Goal: Transaction & Acquisition: Purchase product/service

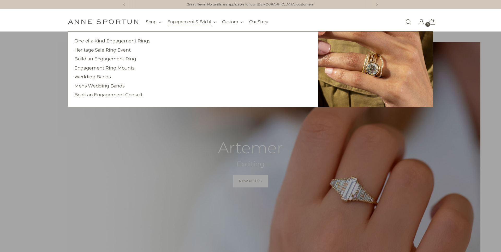
click at [183, 23] on button "Engagement & Bridal" at bounding box center [191, 21] width 48 height 11
click at [127, 40] on link "One of a Kind Engagement Rings" at bounding box center [112, 40] width 76 height 5
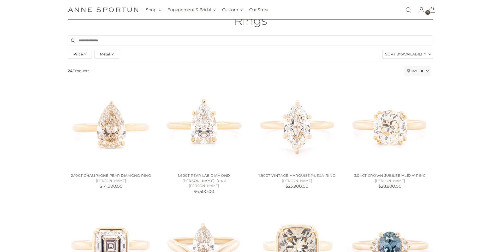
scroll to position [84, 0]
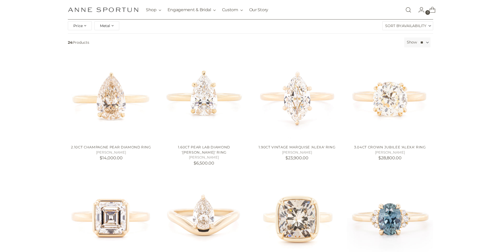
click at [403, 27] on span "Availability" at bounding box center [414, 26] width 25 height 8
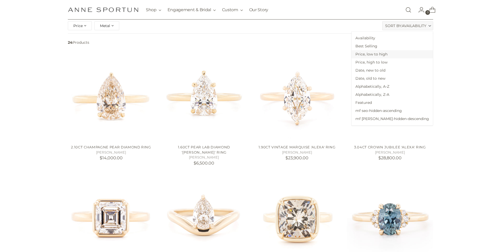
click at [401, 57] on span "Price, low to high" at bounding box center [391, 54] width 81 height 8
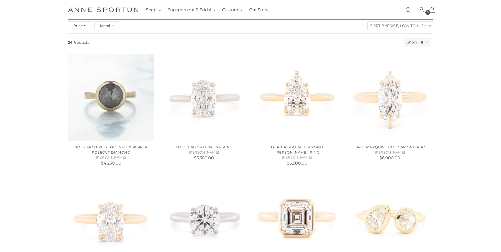
click at [403, 28] on span "Price, low to high" at bounding box center [406, 26] width 39 height 8
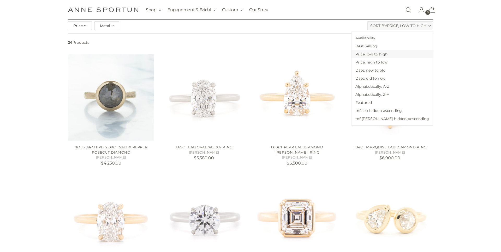
click at [398, 55] on span "Price, low to high" at bounding box center [391, 54] width 81 height 8
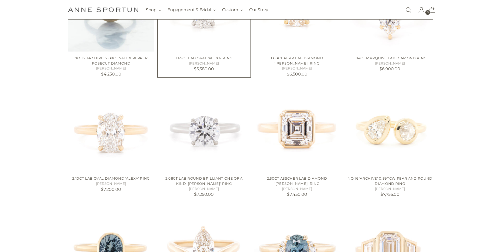
scroll to position [221, 0]
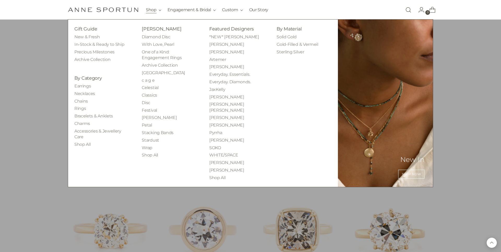
scroll to position [555, 0]
click at [80, 109] on link "Rings" at bounding box center [79, 108] width 11 height 5
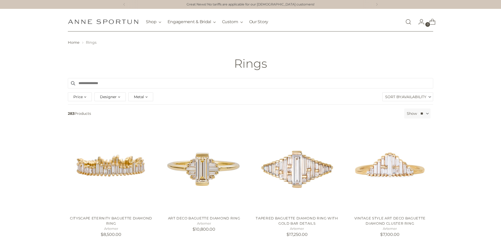
click at [416, 96] on span "Availability" at bounding box center [414, 97] width 25 height 8
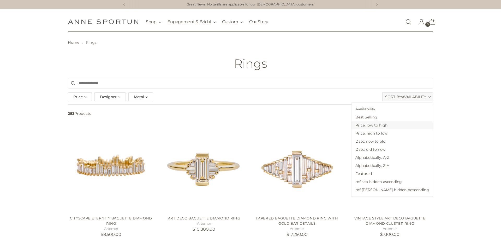
click at [400, 125] on span "Price, low to high" at bounding box center [391, 126] width 81 height 8
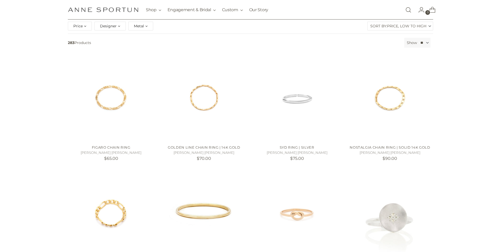
scroll to position [145, 0]
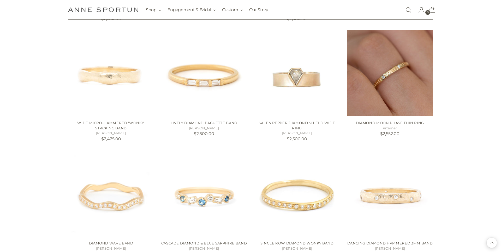
scroll to position [2794, 0]
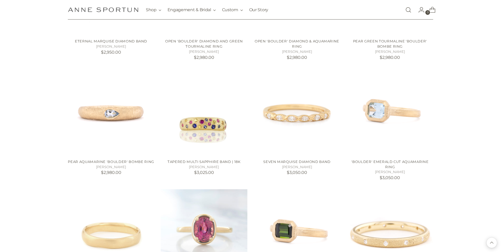
scroll to position [3443, 0]
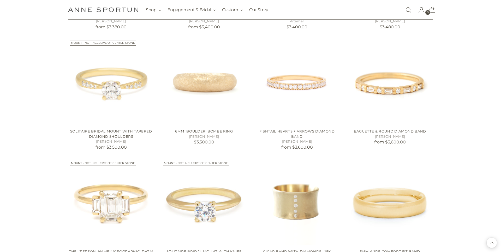
scroll to position [4164, 0]
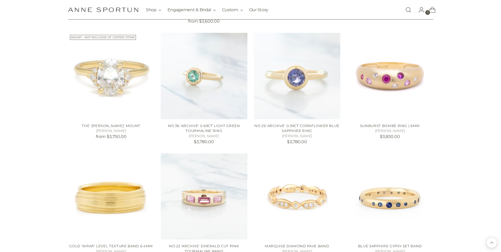
scroll to position [4344, 0]
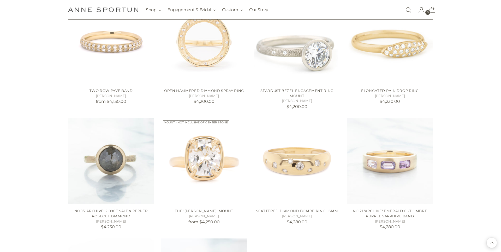
scroll to position [4850, 0]
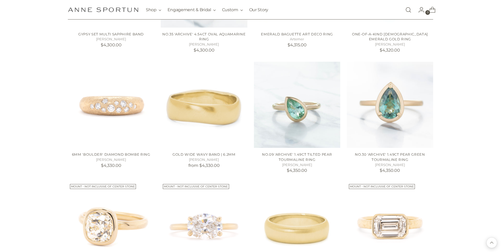
scroll to position [5212, 0]
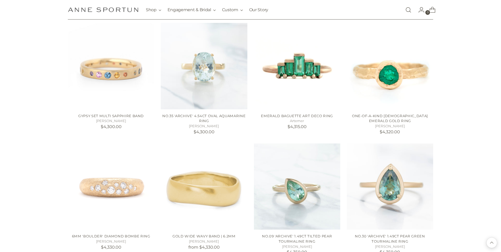
scroll to position [5022, 0]
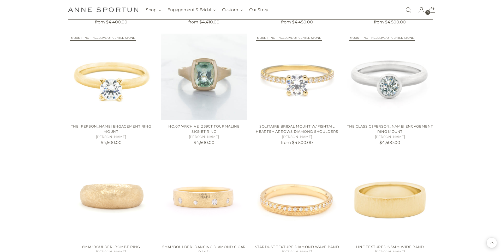
scroll to position [5426, 0]
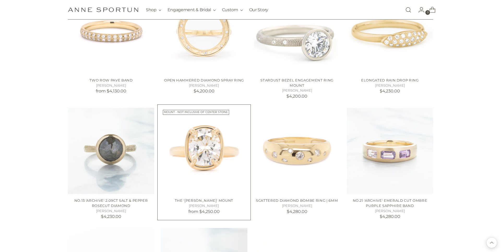
scroll to position [4881, 0]
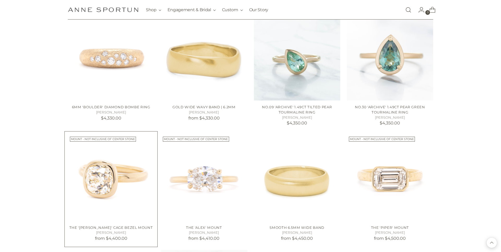
scroll to position [5197, 0]
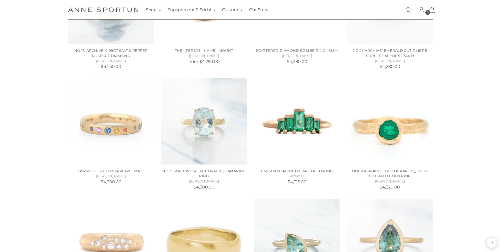
scroll to position [5102, 0]
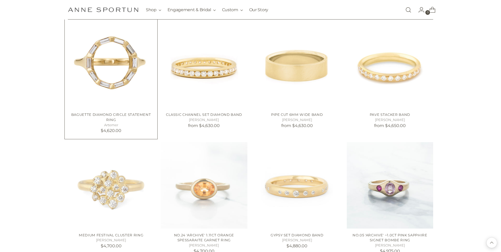
scroll to position [5688, 0]
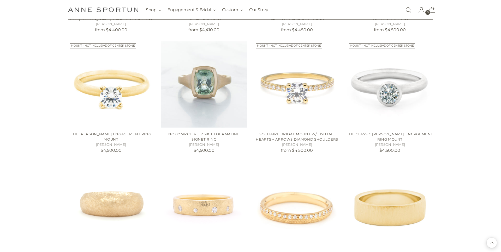
scroll to position [5384, 0]
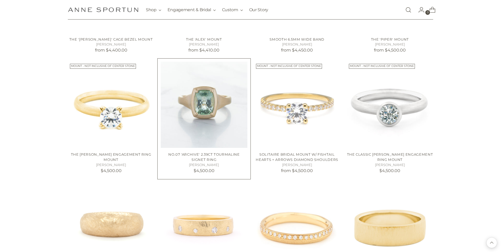
click at [0, 0] on img "No.07 'Archive' 2.39ct Tourmaline Signet Ring" at bounding box center [0, 0] width 0 height 0
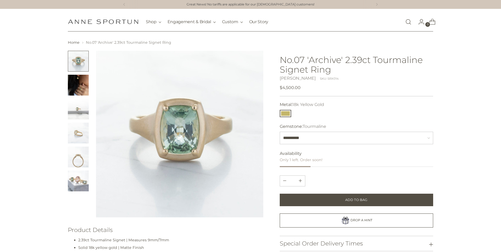
click at [80, 111] on img "Change image to image 3" at bounding box center [78, 109] width 21 height 21
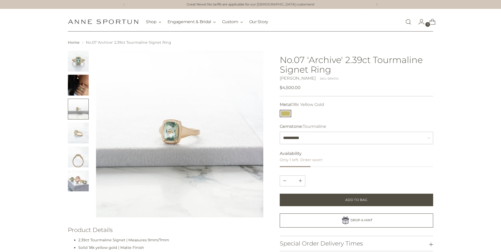
click at [78, 130] on img "Change image to image 4" at bounding box center [78, 133] width 21 height 21
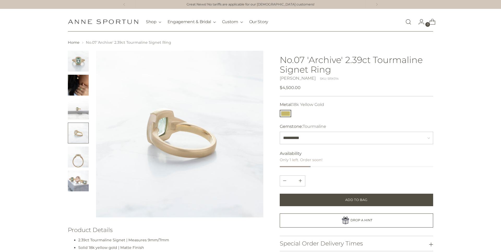
click at [75, 159] on img "Change image to image 5" at bounding box center [78, 157] width 21 height 21
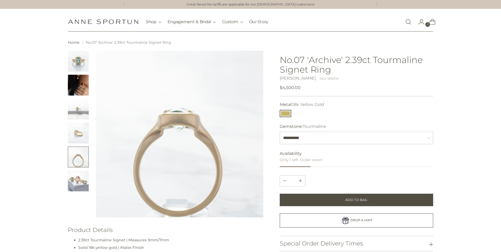
click at [80, 178] on img "Change image to image 6" at bounding box center [78, 181] width 21 height 21
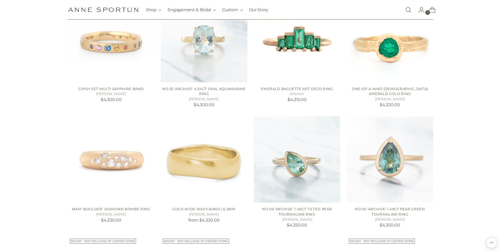
scroll to position [4958, 0]
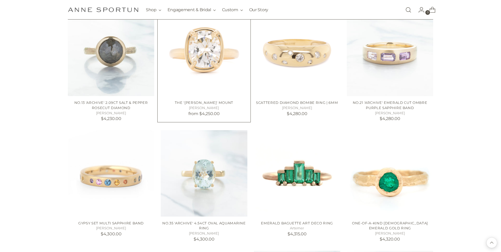
click at [0, 0] on img "The 'Haley' Mount" at bounding box center [0, 0] width 0 height 0
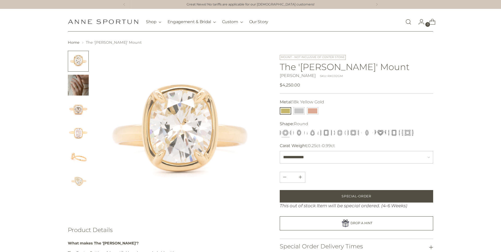
click at [80, 88] on img "Change image to image 2" at bounding box center [78, 85] width 21 height 21
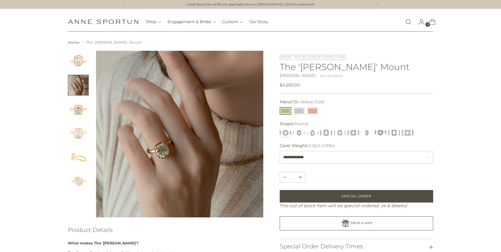
scroll to position [2, 0]
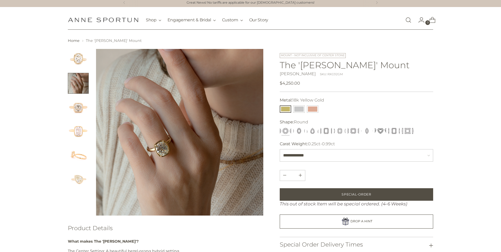
click at [80, 111] on img "Change image to image 3" at bounding box center [78, 107] width 21 height 21
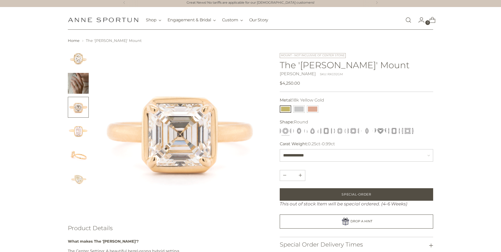
click at [80, 126] on img "Change image to image 4" at bounding box center [78, 131] width 21 height 21
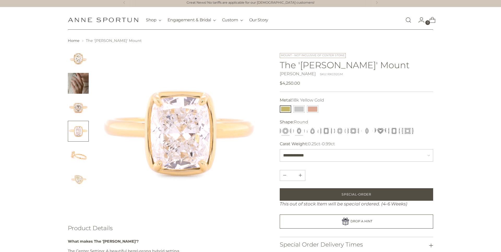
click at [297, 133] on button "Oval" at bounding box center [298, 131] width 11 height 7
click at [287, 133] on button "Round" at bounding box center [285, 131] width 11 height 7
click at [75, 181] on img "Change image to image 6" at bounding box center [78, 179] width 21 height 21
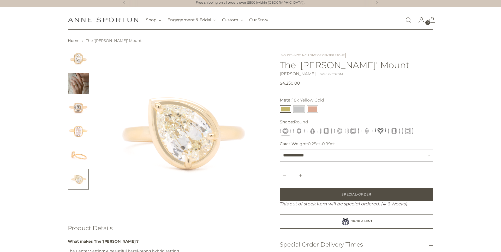
click at [78, 153] on img "Change image to image 5" at bounding box center [78, 155] width 21 height 21
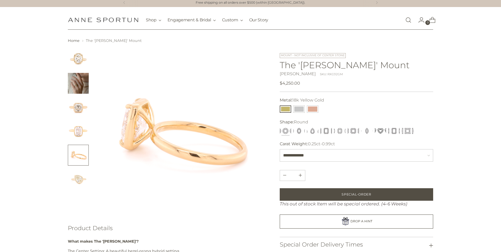
click at [82, 131] on img "Change image to image 4" at bounding box center [78, 131] width 21 height 21
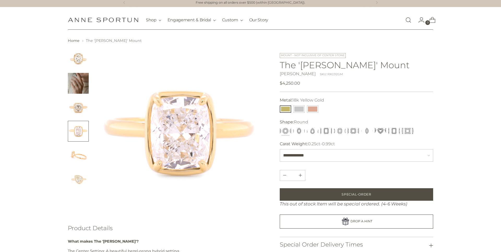
click at [71, 88] on img "Change image to image 2" at bounding box center [78, 83] width 21 height 21
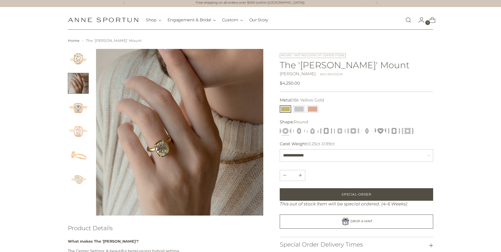
click at [78, 60] on img "Change image to image 1" at bounding box center [78, 59] width 21 height 21
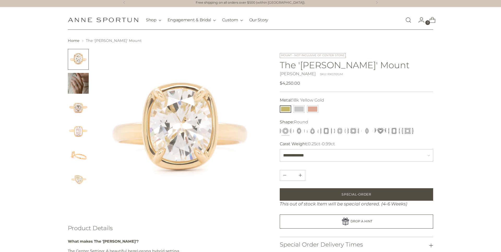
click at [76, 81] on img "Change image to image 2" at bounding box center [78, 83] width 21 height 21
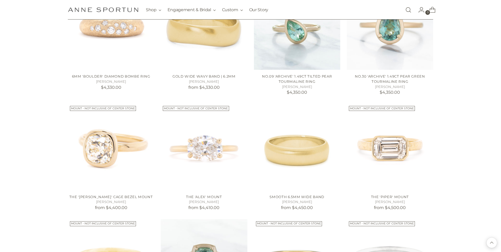
scroll to position [5228, 0]
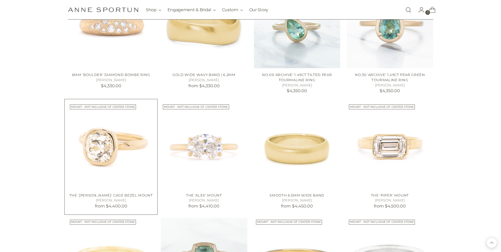
click at [0, 0] on img "The 'Anne' Cage Bezel Mount" at bounding box center [0, 0] width 0 height 0
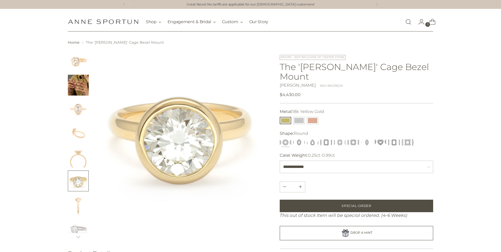
click at [75, 85] on img "Change image to image 2" at bounding box center [78, 85] width 21 height 21
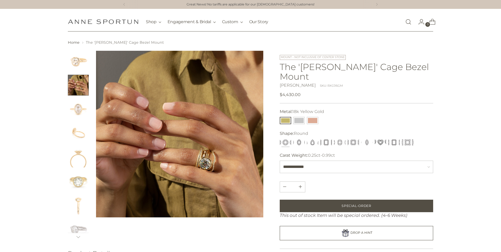
click at [82, 107] on img "Change image to image 3" at bounding box center [78, 109] width 21 height 21
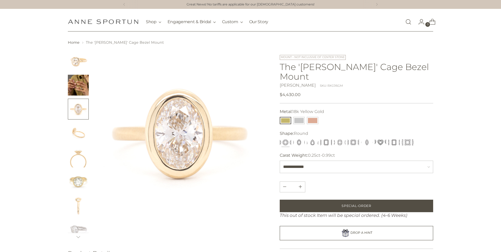
click at [80, 128] on img "Change image to image 4" at bounding box center [78, 133] width 21 height 21
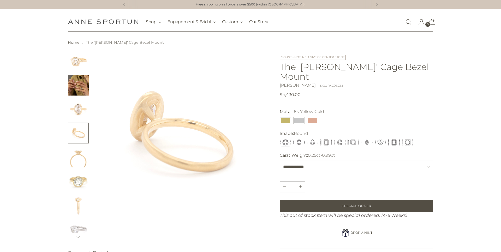
click at [79, 112] on img "Change image to image 3" at bounding box center [78, 109] width 21 height 21
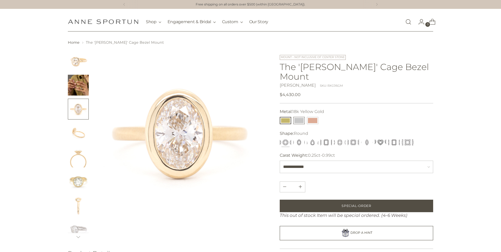
click at [296, 117] on button "14k White Gold" at bounding box center [298, 120] width 11 height 7
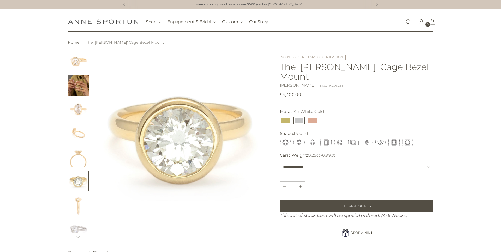
click at [310, 117] on button "14k Rose Gold" at bounding box center [312, 120] width 11 height 7
click at [286, 117] on button "18k Yellow Gold" at bounding box center [285, 120] width 11 height 7
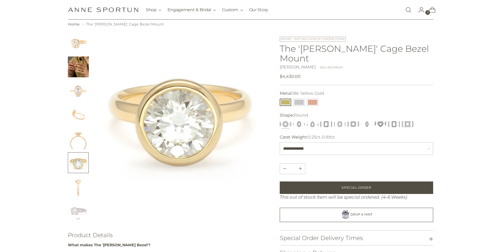
scroll to position [22, 0]
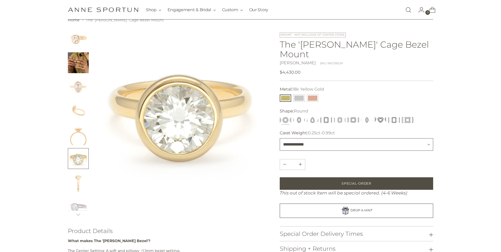
click at [313, 139] on select "**********" at bounding box center [356, 145] width 153 height 13
click at [309, 139] on select "**********" at bounding box center [356, 145] width 153 height 13
click at [310, 139] on select "**********" at bounding box center [356, 145] width 153 height 13
click at [304, 139] on select "**********" at bounding box center [356, 145] width 153 height 13
select select "**********"
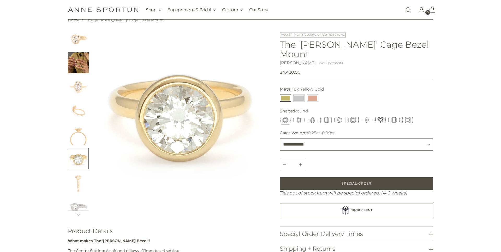
click at [307, 139] on select "**********" at bounding box center [356, 145] width 153 height 13
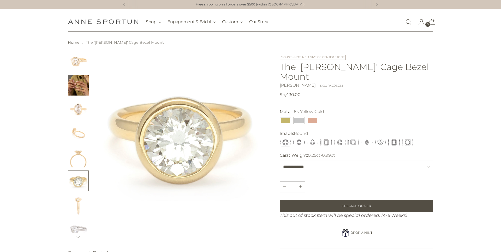
click at [82, 158] on img "Change image to image 5" at bounding box center [78, 157] width 21 height 21
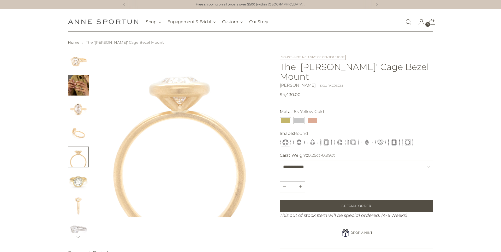
click at [79, 182] on img "Change image to image 6" at bounding box center [78, 181] width 21 height 21
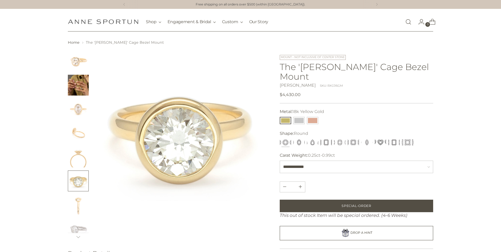
click at [81, 168] on ul at bounding box center [78, 205] width 21 height 309
click at [82, 137] on img "Change image to image 4" at bounding box center [78, 133] width 21 height 21
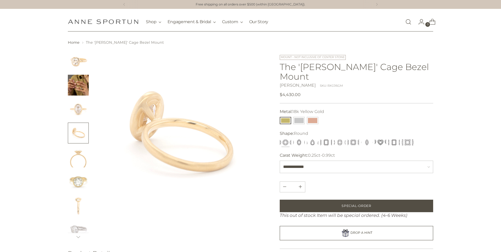
click at [82, 92] on img "Change image to image 2" at bounding box center [78, 85] width 21 height 21
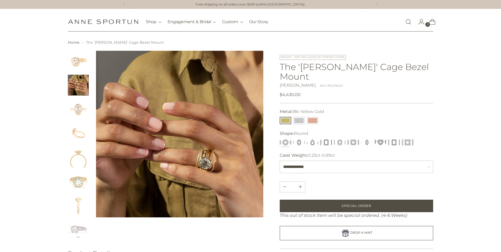
click at [76, 67] on img "Change image to image 1" at bounding box center [78, 61] width 21 height 21
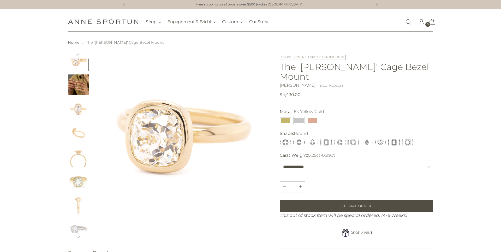
scroll to position [2, 0]
click at [78, 90] on img "Change image to image 2" at bounding box center [78, 84] width 21 height 21
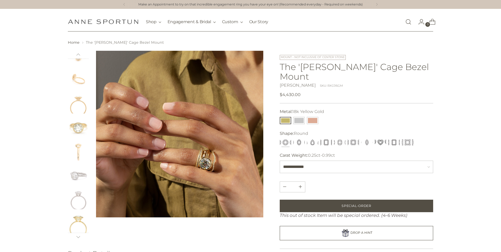
scroll to position [75, 0]
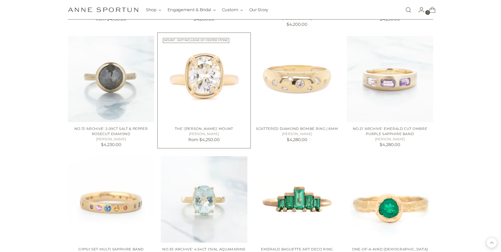
scroll to position [4939, 0]
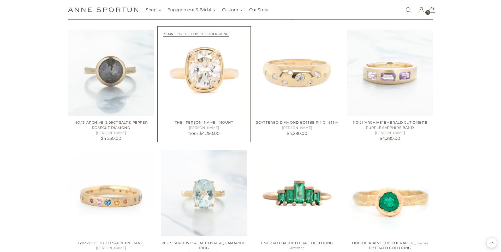
click at [0, 0] on img "The 'Haley' Mount" at bounding box center [0, 0] width 0 height 0
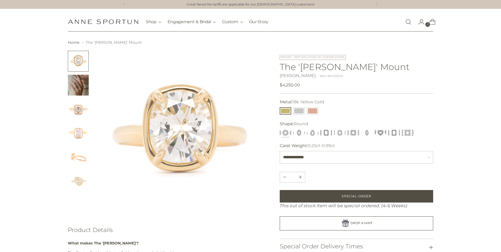
click at [76, 79] on img "Change image to image 2" at bounding box center [78, 85] width 21 height 21
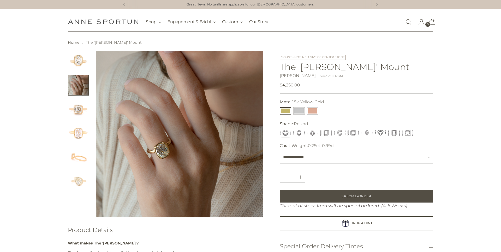
click at [79, 174] on img "Change image to image 6" at bounding box center [78, 181] width 21 height 21
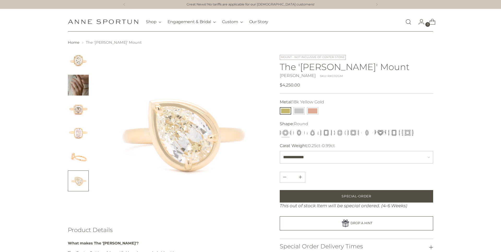
click at [79, 155] on img "Change image to image 5" at bounding box center [78, 157] width 21 height 21
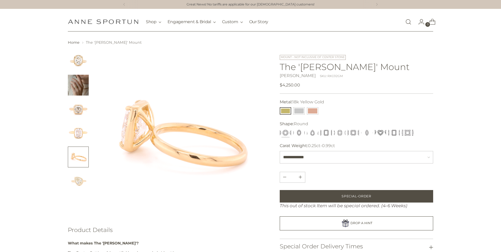
click at [78, 138] on img "Change image to image 4" at bounding box center [78, 133] width 21 height 21
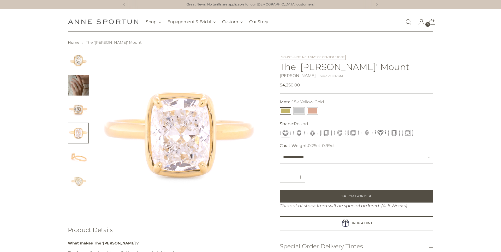
click at [81, 111] on img "Change image to image 3" at bounding box center [78, 109] width 21 height 21
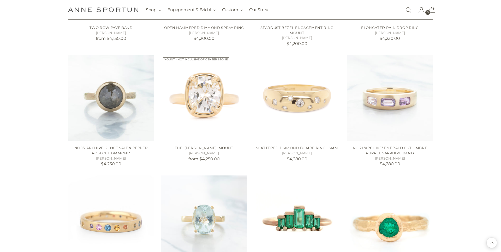
scroll to position [4896, 0]
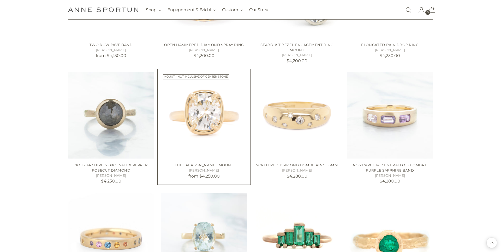
click at [0, 0] on img "The 'Haley' Mount" at bounding box center [0, 0] width 0 height 0
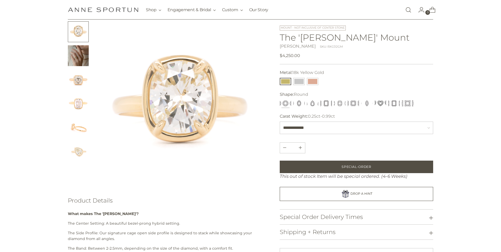
scroll to position [30, 0]
drag, startPoint x: 282, startPoint y: 57, endPoint x: 301, endPoint y: 57, distance: 19.0
click at [301, 57] on div "Regular price $4,250.00 Unit price / per" at bounding box center [291, 55] width 22 height 6
drag, startPoint x: 316, startPoint y: 178, endPoint x: 350, endPoint y: 178, distance: 33.7
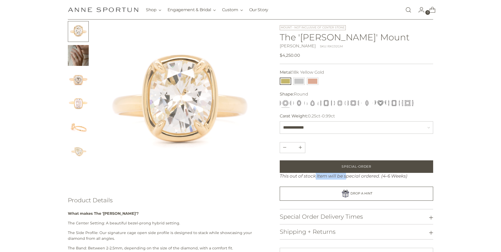
click at [350, 178] on div "This out of stock Item will be special ordered. (4-6 Weeks)" at bounding box center [356, 176] width 153 height 7
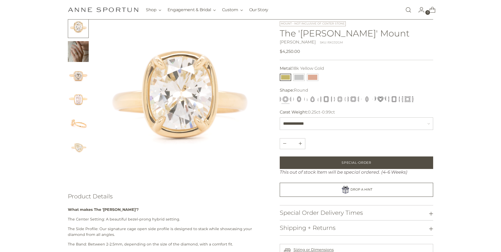
scroll to position [0, 0]
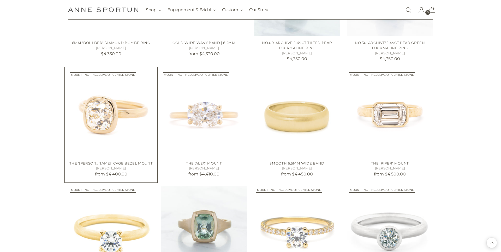
scroll to position [5260, 0]
click at [0, 0] on img "The 'Piper' Mount" at bounding box center [0, 0] width 0 height 0
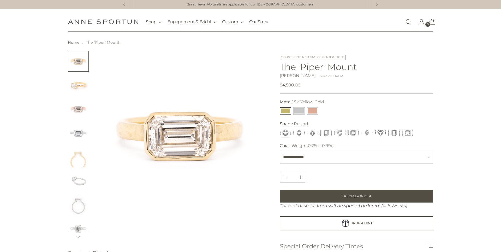
click at [73, 87] on img "Change image to image 2" at bounding box center [78, 85] width 21 height 21
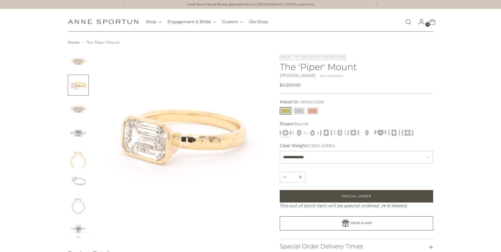
click at [74, 104] on img "Change image to image 3" at bounding box center [78, 109] width 21 height 21
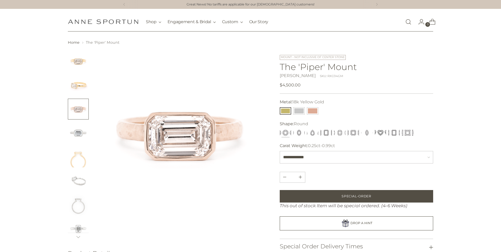
click at [79, 136] on img "Change image to image 4" at bounding box center [78, 133] width 21 height 21
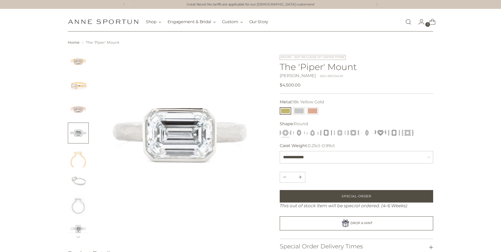
click at [73, 160] on img "Change image to image 5" at bounding box center [78, 157] width 21 height 21
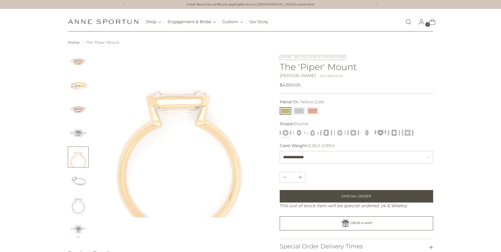
click at [81, 182] on img "Change image to image 6" at bounding box center [78, 181] width 21 height 21
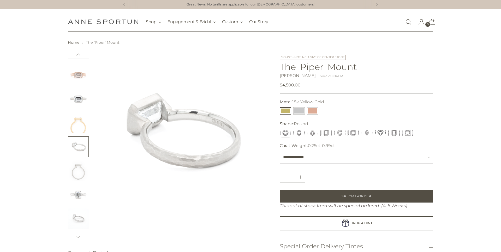
scroll to position [35, 0]
click at [77, 193] on img "Change image to image 8" at bounding box center [78, 194] width 21 height 21
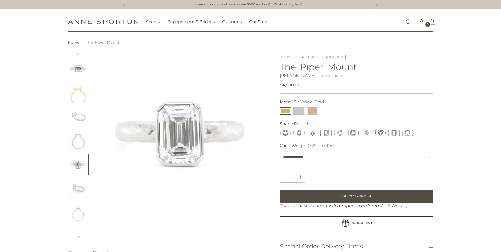
scroll to position [66, 0]
click at [79, 206] on img "Change image to image 10" at bounding box center [78, 211] width 21 height 21
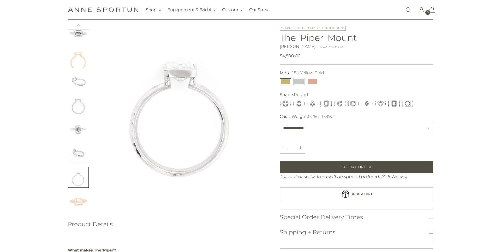
scroll to position [0, 0]
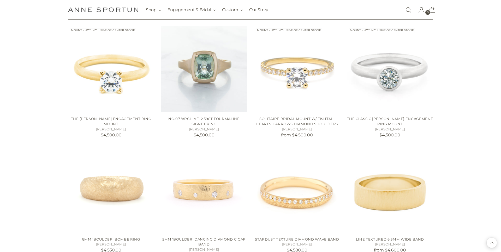
scroll to position [5377, 0]
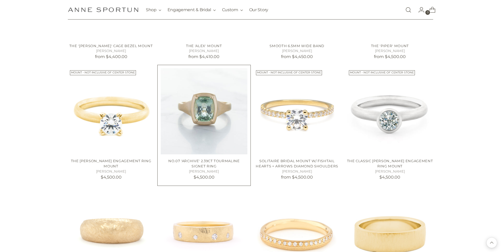
click at [0, 0] on img "No.07 'Archive' 2.39ct Tourmaline Signet Ring" at bounding box center [0, 0] width 0 height 0
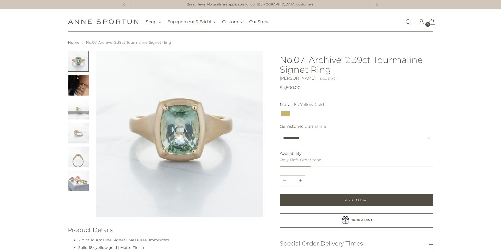
click at [78, 85] on img "Change image to image 2" at bounding box center [78, 85] width 21 height 21
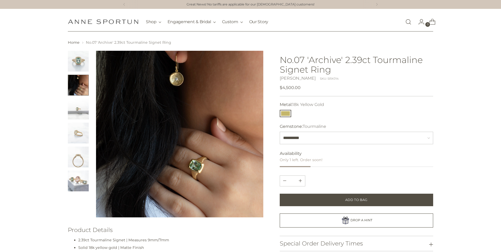
scroll to position [1, 0]
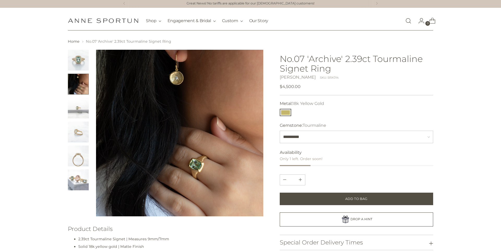
click at [77, 111] on img "Change image to image 3" at bounding box center [78, 108] width 21 height 21
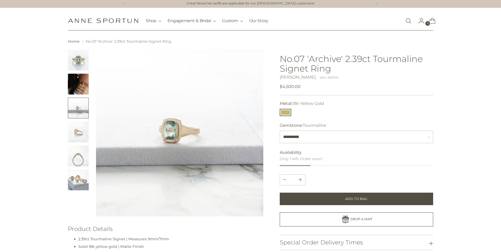
click at [76, 132] on img "Change image to image 4" at bounding box center [78, 132] width 21 height 21
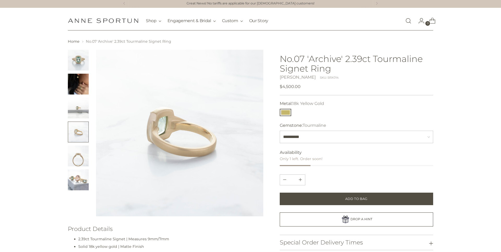
click at [80, 151] on img "Change image to image 5" at bounding box center [78, 156] width 21 height 21
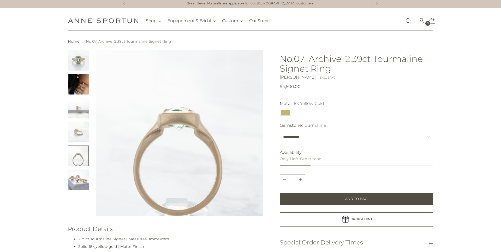
click at [77, 185] on img "Change image to image 6" at bounding box center [78, 180] width 21 height 21
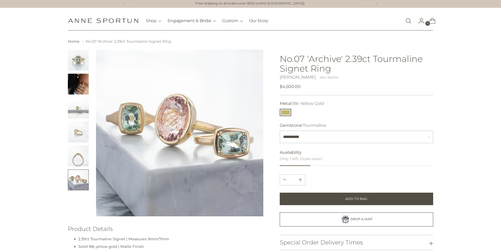
click at [82, 62] on img "Change image to image 1" at bounding box center [78, 60] width 21 height 21
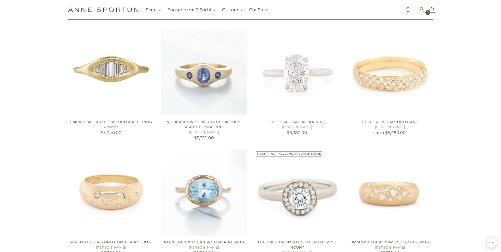
scroll to position [6020, 0]
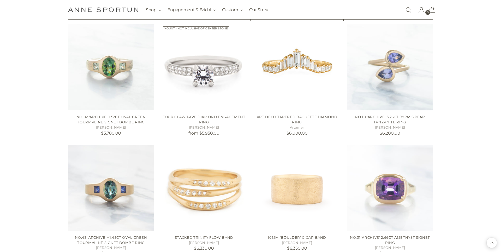
scroll to position [6322, 0]
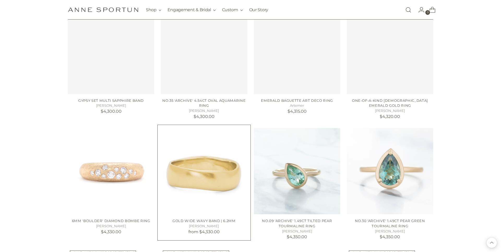
scroll to position [5249, 0]
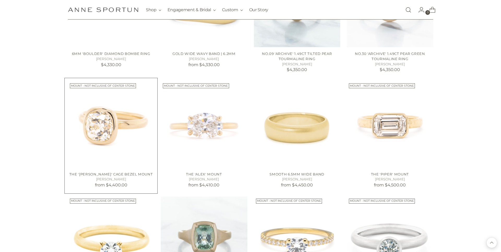
click at [0, 0] on img "The 'Anne' Cage Bezel Mount" at bounding box center [0, 0] width 0 height 0
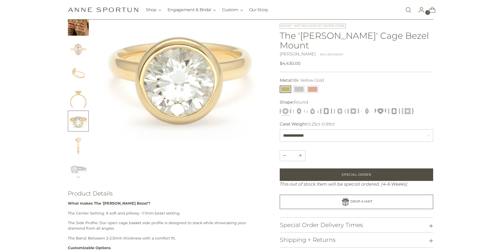
scroll to position [5, 0]
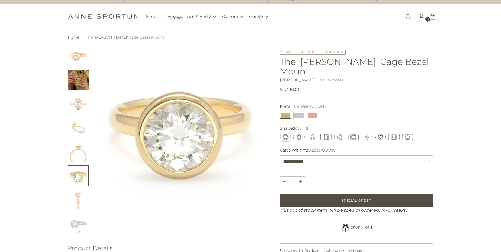
drag, startPoint x: 298, startPoint y: 52, endPoint x: 336, endPoint y: 54, distance: 38.4
click at [336, 54] on div "Mount - Not inclusive of center stone The '[PERSON_NAME]' Cage Bezel Mount [PER…" at bounding box center [356, 71] width 153 height 43
click at [337, 53] on div "Mount - Not inclusive of center stone The '[PERSON_NAME]' Cage Bezel Mount [PER…" at bounding box center [356, 71] width 153 height 43
drag, startPoint x: 284, startPoint y: 80, endPoint x: 301, endPoint y: 82, distance: 17.8
click at [301, 87] on div "Regular price $4,430.00 Unit price / per" at bounding box center [291, 90] width 22 height 6
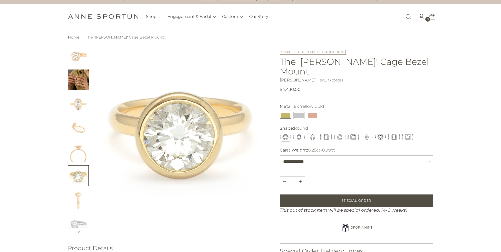
click at [301, 87] on div "Regular price $4,430.00 Unit price / per" at bounding box center [291, 90] width 22 height 6
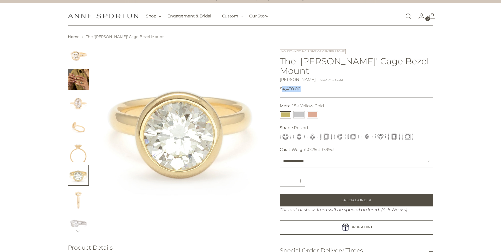
drag, startPoint x: 299, startPoint y: 80, endPoint x: 281, endPoint y: 80, distance: 18.5
click at [281, 86] on span "$4,430.00" at bounding box center [290, 89] width 21 height 6
click at [305, 155] on select "**********" at bounding box center [356, 161] width 153 height 13
click at [312, 155] on select "**********" at bounding box center [356, 161] width 153 height 13
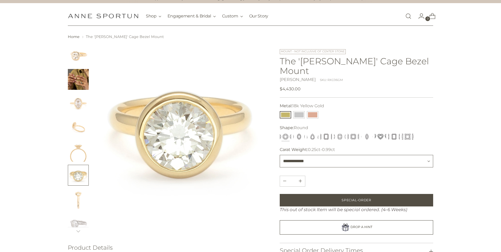
select select "**********"
click at [313, 155] on select "**********" at bounding box center [356, 161] width 153 height 13
select select "**********"
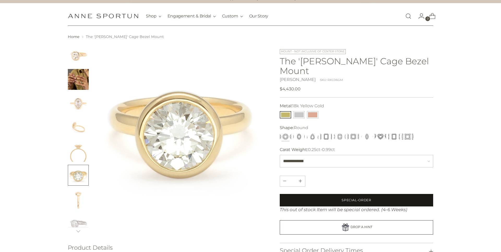
click at [341, 194] on button "Special-Order" at bounding box center [356, 200] width 153 height 13
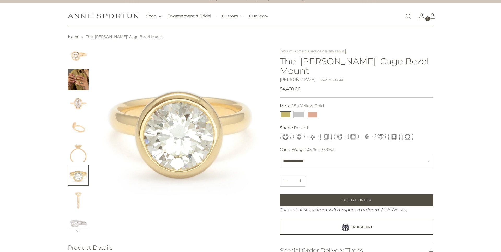
click at [299, 52] on div "Mount - Not inclusive of center stone The 'Anne' Cage Bezel Mount Anne Sportun …" at bounding box center [356, 70] width 153 height 43
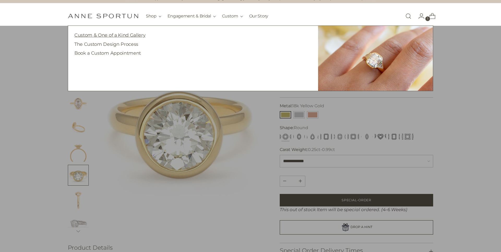
click at [106, 36] on link "Custom & One of a Kind Gallery" at bounding box center [109, 34] width 71 height 5
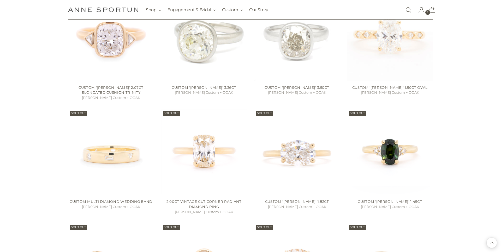
scroll to position [1183, 0]
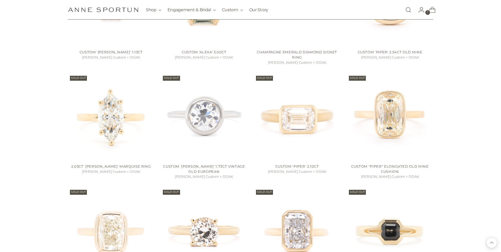
scroll to position [650, 0]
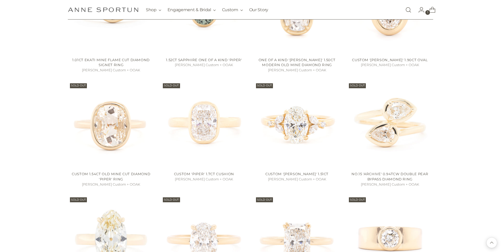
scroll to position [374, 0]
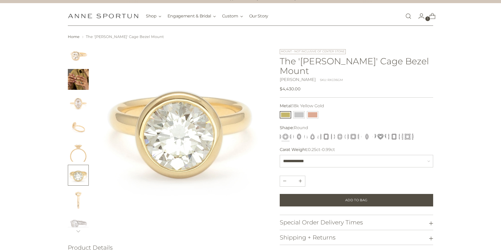
scroll to position [6, 0]
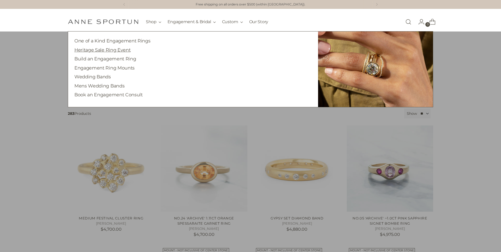
click at [112, 49] on link "Heritage Sale Ring Event" at bounding box center [102, 49] width 56 height 5
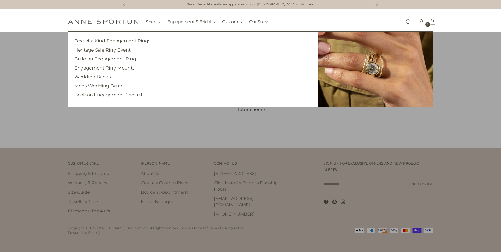
click at [106, 58] on link "Build an Engagement Ring" at bounding box center [105, 58] width 62 height 5
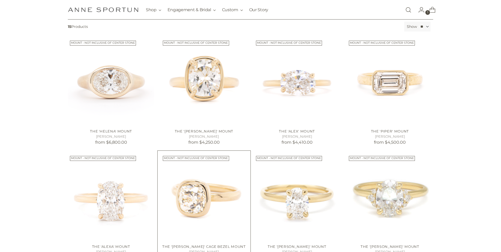
scroll to position [154, 0]
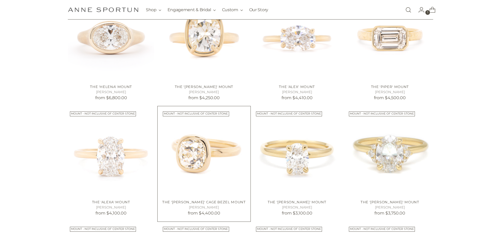
click at [0, 0] on img "The 'Anne' Cage Bezel Mount" at bounding box center [0, 0] width 0 height 0
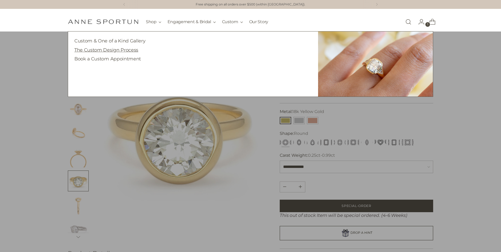
click at [117, 51] on link "The Custom Design Process" at bounding box center [106, 49] width 64 height 5
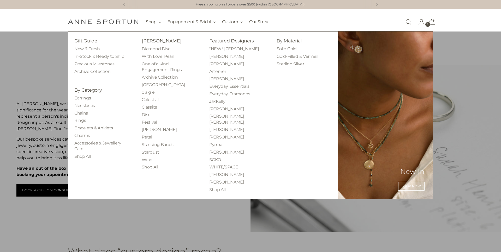
click at [76, 121] on link "Rings" at bounding box center [79, 120] width 11 height 5
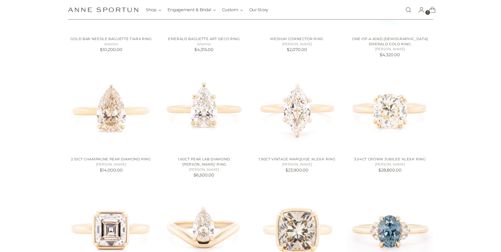
scroll to position [311, 0]
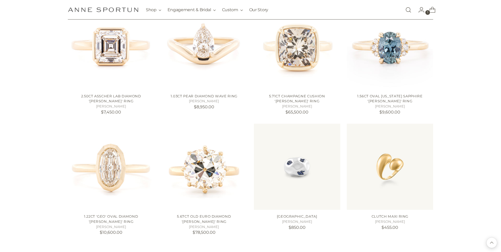
scroll to position [523, 0]
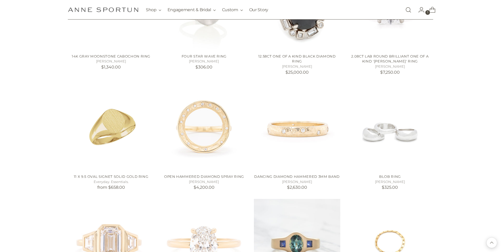
scroll to position [1152, 0]
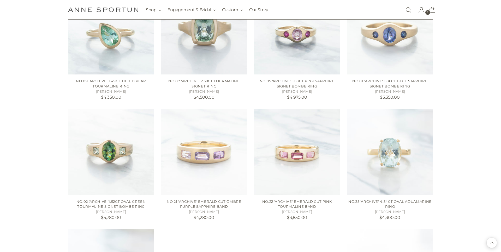
scroll to position [1688, 0]
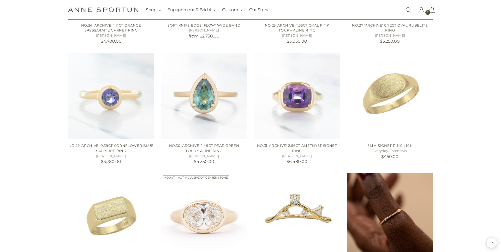
scroll to position [2054, 0]
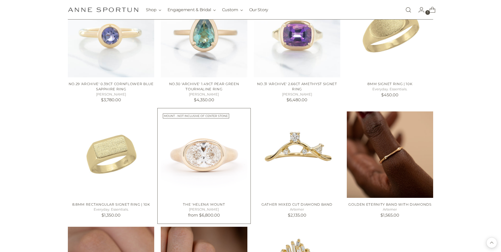
click at [0, 0] on img "The 'Helena' Mount" at bounding box center [0, 0] width 0 height 0
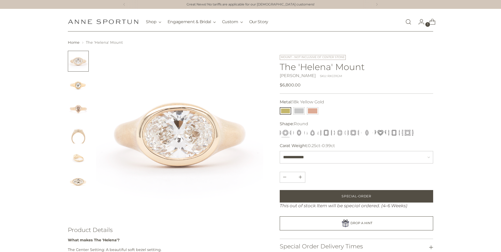
click at [78, 85] on img "Change image to image 2" at bounding box center [78, 85] width 21 height 21
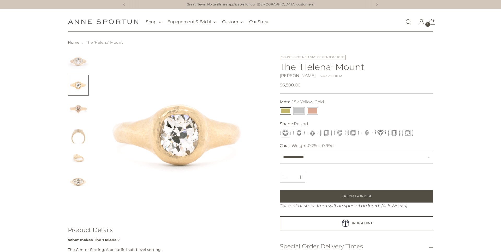
click at [79, 180] on img "Change image to image 6" at bounding box center [78, 181] width 21 height 21
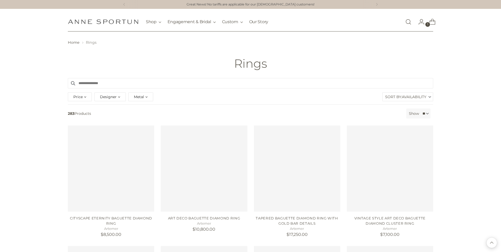
scroll to position [2054, 0]
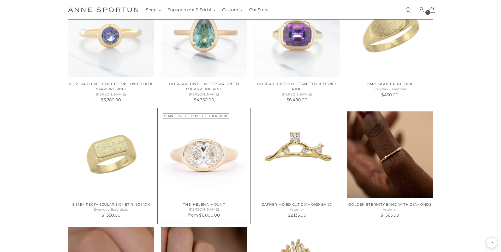
click at [0, 0] on img "The 'Helena' Mount" at bounding box center [0, 0] width 0 height 0
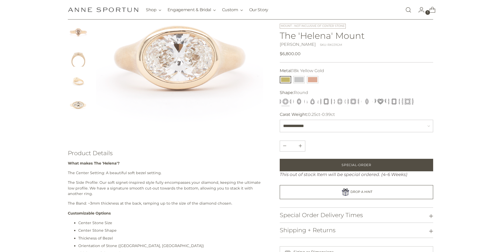
scroll to position [46, 0]
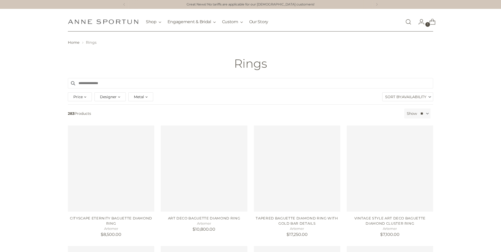
scroll to position [2054, 0]
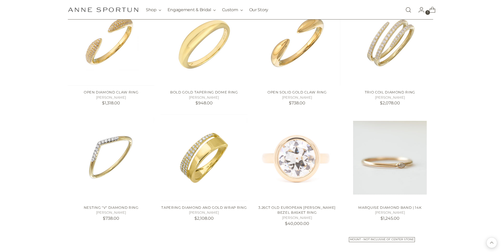
scroll to position [2693, 0]
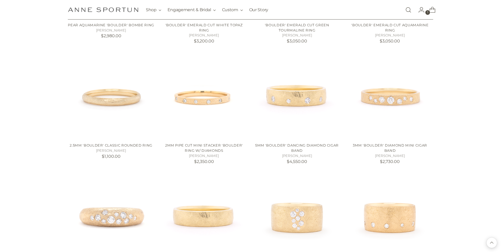
scroll to position [3339, 0]
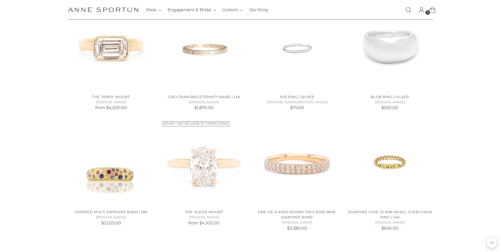
scroll to position [3762, 0]
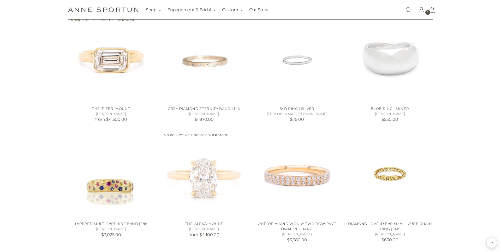
scroll to position [3822, 0]
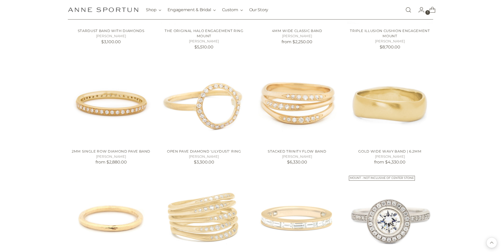
scroll to position [6618, 0]
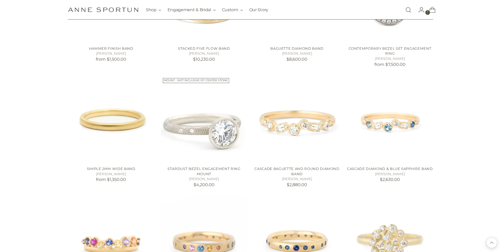
scroll to position [6855, 0]
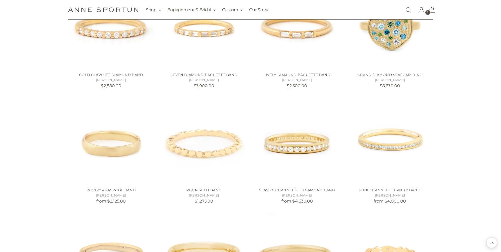
scroll to position [7479, 0]
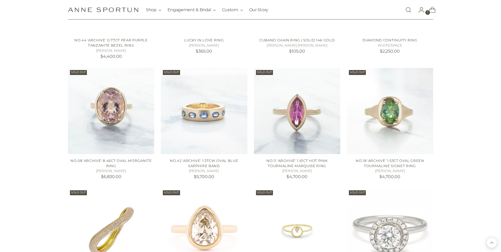
scroll to position [8112, 0]
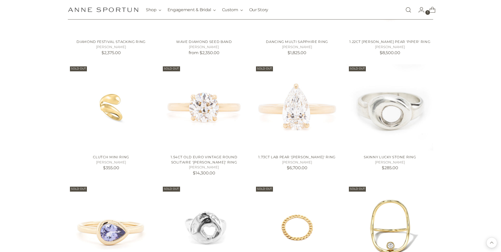
scroll to position [7939, 0]
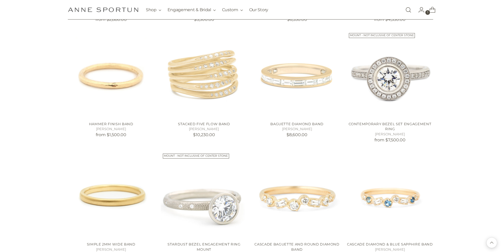
scroll to position [6736, 0]
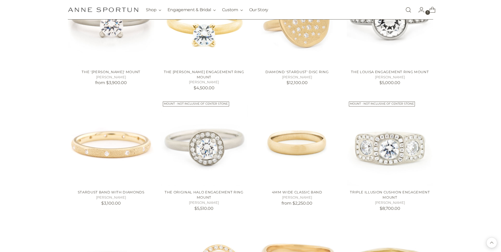
scroll to position [6179, 0]
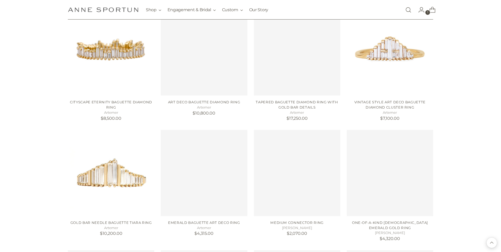
scroll to position [81, 0]
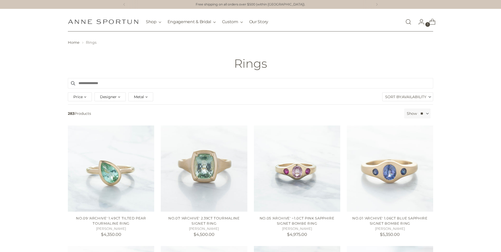
click at [409, 98] on span "Availability" at bounding box center [414, 97] width 25 height 8
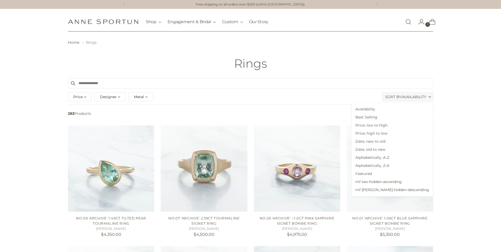
scroll to position [2, 0]
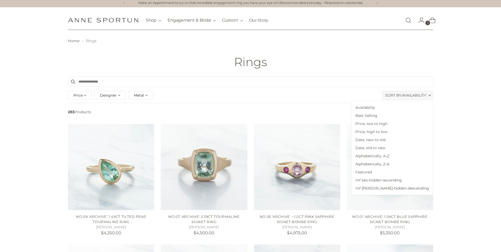
click at [141, 95] on span "Metal" at bounding box center [139, 96] width 10 height 6
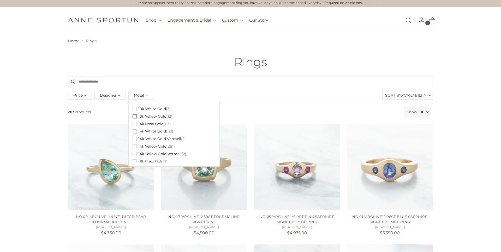
scroll to position [25, 0]
click at [115, 95] on span "Designer" at bounding box center [108, 96] width 17 height 6
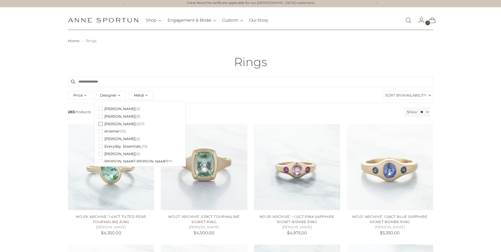
click at [121, 124] on span "[PERSON_NAME]" at bounding box center [119, 124] width 31 height 4
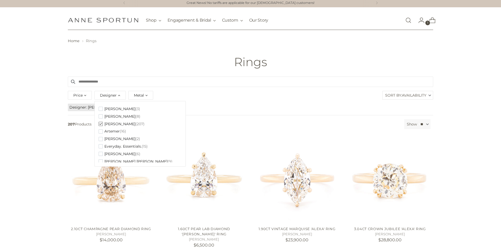
click at [257, 122] on span "207 Products" at bounding box center [234, 124] width 336 height 10
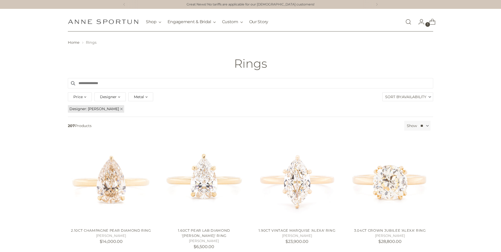
click at [415, 98] on span "Availability" at bounding box center [414, 97] width 25 height 8
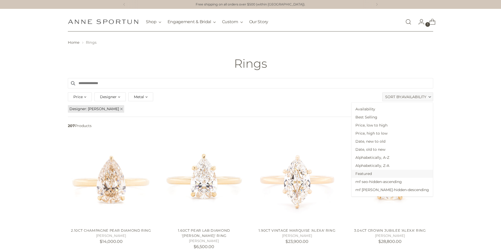
click at [394, 172] on span "Featured" at bounding box center [391, 174] width 81 height 8
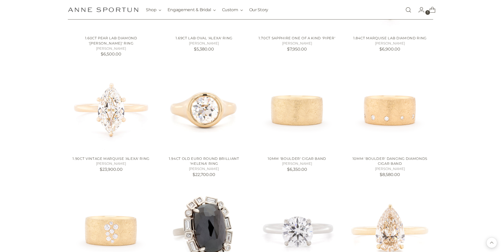
scroll to position [459, 0]
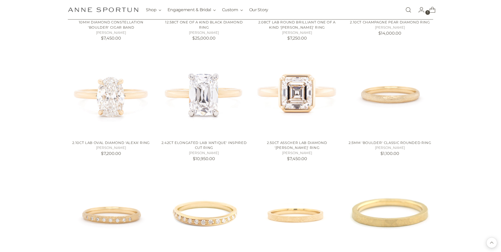
scroll to position [733, 0]
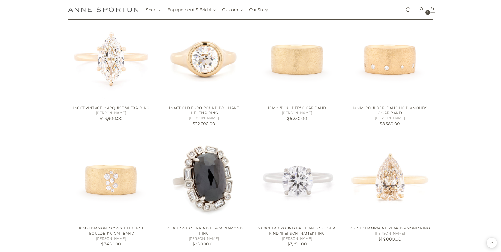
scroll to position [461, 0]
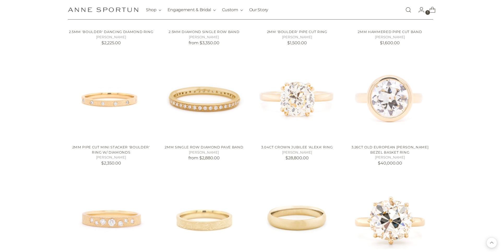
scroll to position [924, 0]
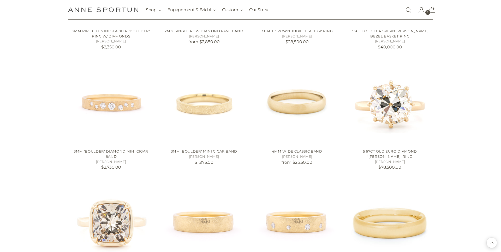
scroll to position [1159, 0]
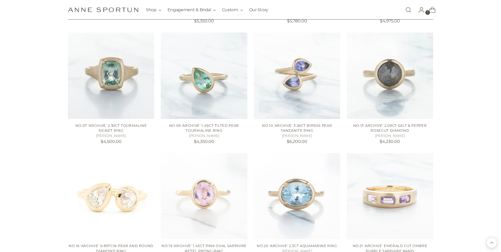
scroll to position [3156, 0]
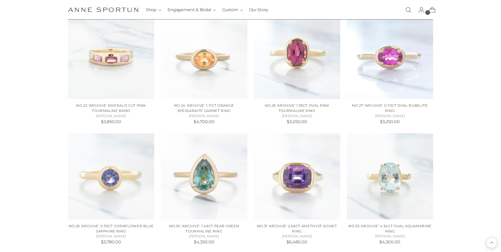
scroll to position [3374, 0]
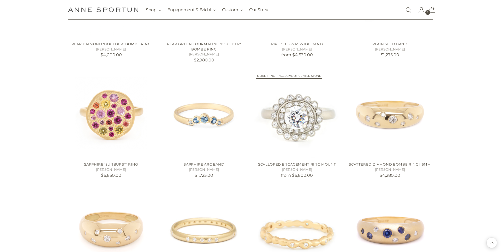
scroll to position [4033, 0]
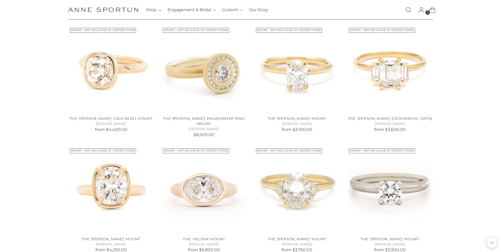
scroll to position [5111, 0]
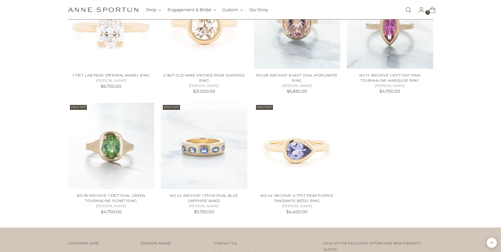
scroll to position [6137, 0]
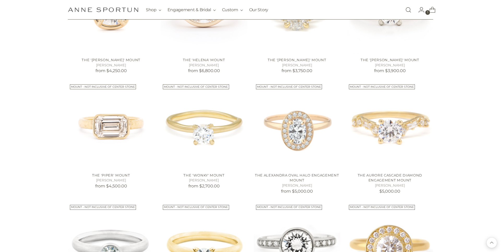
scroll to position [5204, 0]
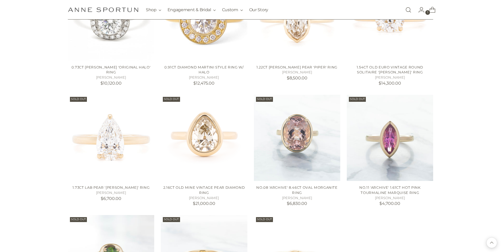
scroll to position [6016, 0]
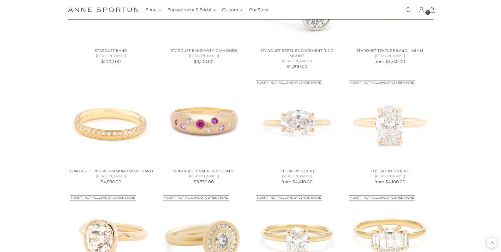
scroll to position [4794, 0]
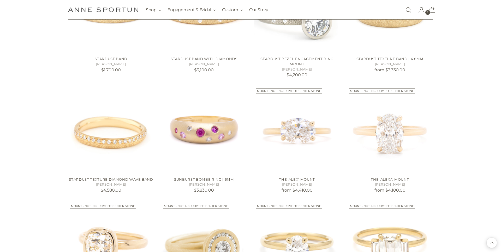
click at [409, 10] on link "Open search modal" at bounding box center [408, 10] width 10 height 10
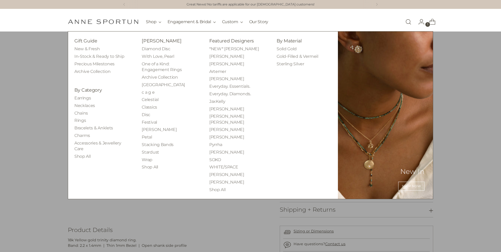
scroll to position [0, 0]
click at [161, 40] on link "[PERSON_NAME]" at bounding box center [162, 40] width 40 height 5
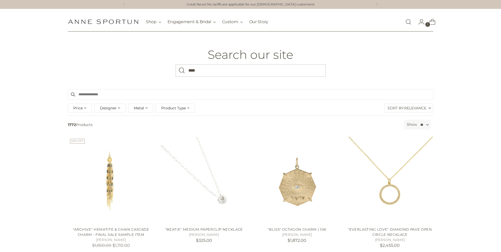
type input "****"
click at [176, 64] on button "Search" at bounding box center [182, 70] width 13 height 13
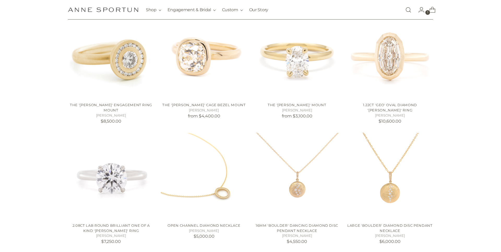
scroll to position [298, 0]
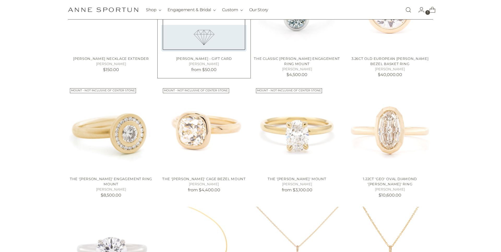
scroll to position [197, 0]
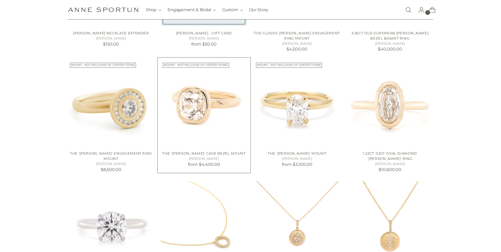
click at [0, 0] on img "The 'Anne' Cage Bezel Mount" at bounding box center [0, 0] width 0 height 0
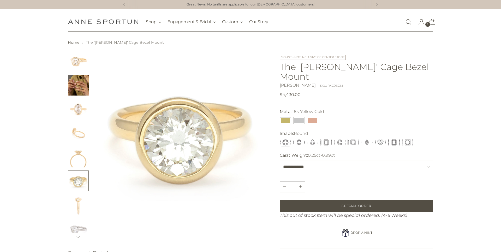
click at [81, 87] on img "Change image to image 2" at bounding box center [78, 85] width 21 height 21
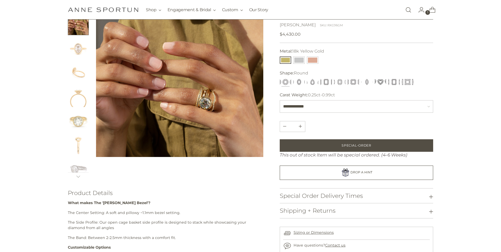
scroll to position [65, 0]
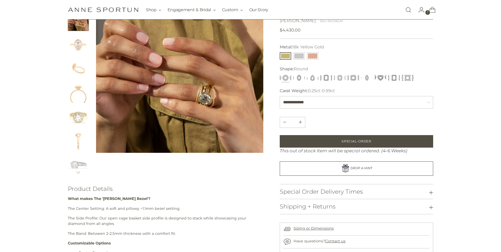
click at [329, 189] on h3 "Special Order Delivery Times" at bounding box center [321, 192] width 83 height 7
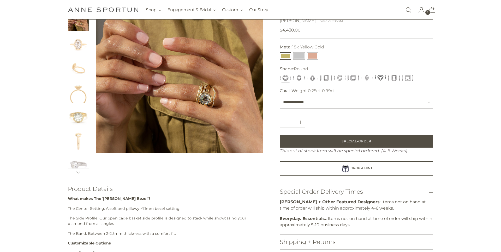
click at [329, 189] on h3 "Special Order Delivery Times" at bounding box center [321, 192] width 83 height 7
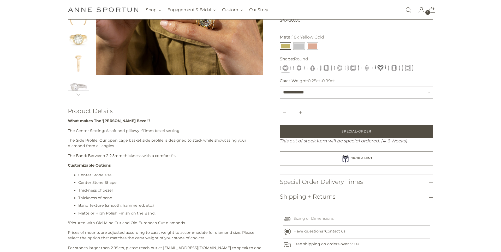
scroll to position [143, 0]
click at [317, 216] on link "Sizing or Dimensions" at bounding box center [313, 218] width 40 height 5
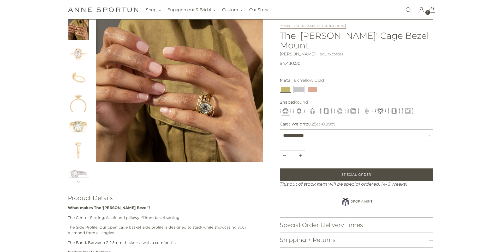
scroll to position [0, 0]
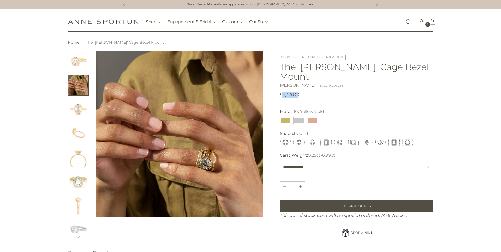
drag, startPoint x: 283, startPoint y: 87, endPoint x: 306, endPoint y: 86, distance: 22.7
click at [306, 92] on div "Regular price $4,430.00 Unit price / per" at bounding box center [356, 95] width 153 height 6
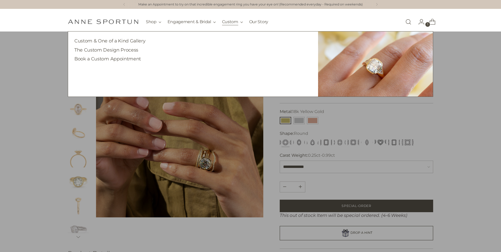
click at [232, 25] on button "Custom" at bounding box center [232, 21] width 21 height 11
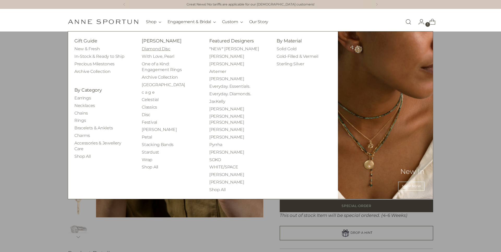
click at [159, 49] on link "Diamond Disc" at bounding box center [156, 48] width 28 height 5
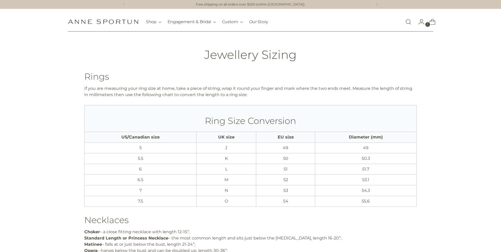
click at [255, 121] on h3 "Ring Size Conversion" at bounding box center [250, 121] width 323 height 10
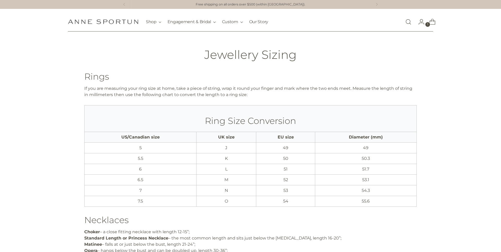
click at [255, 118] on h3 "Ring Size Conversion" at bounding box center [250, 121] width 323 height 10
click at [254, 122] on h3 "Ring Size Conversion" at bounding box center [250, 121] width 323 height 10
click at [255, 112] on th "Ring Size Conversion" at bounding box center [251, 118] width 332 height 27
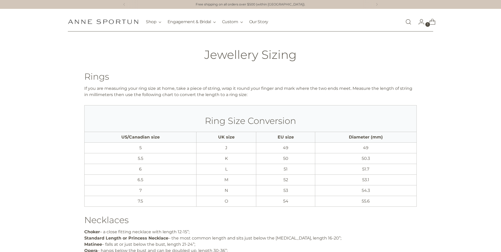
click at [255, 122] on h3 "Ring Size Conversion" at bounding box center [250, 121] width 323 height 10
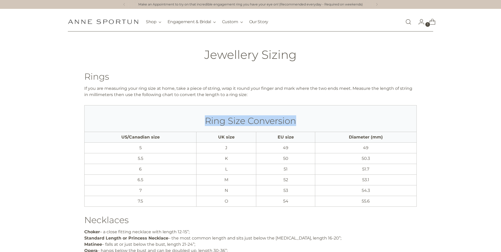
click at [255, 111] on th "Ring Size Conversion" at bounding box center [251, 118] width 332 height 27
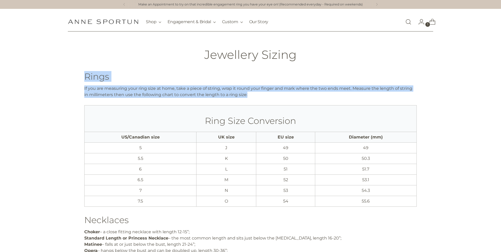
drag, startPoint x: 252, startPoint y: 97, endPoint x: 82, endPoint y: 76, distance: 171.9
click at [82, 76] on div "Jewellery Sizing Rings If you are measuring your ring size at home, take a piec…" at bounding box center [250, 172] width 365 height 260
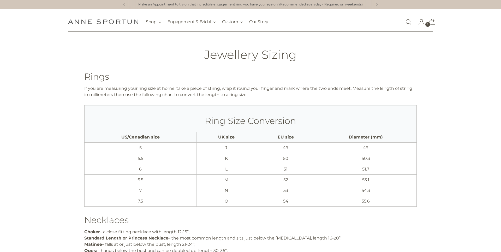
click at [255, 101] on div "Rings If you are measuring your ring size at home, take a piece of string, wrap…" at bounding box center [250, 187] width 332 height 230
click at [258, 120] on h3 "Ring Size Conversion" at bounding box center [250, 121] width 323 height 10
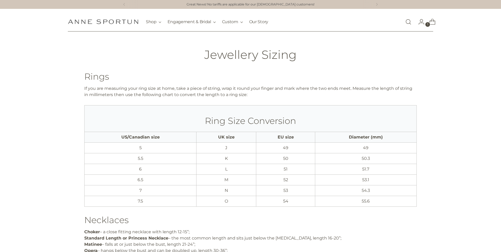
click at [253, 107] on th "Ring Size Conversion" at bounding box center [251, 118] width 332 height 27
click at [256, 111] on th "Ring Size Conversion" at bounding box center [251, 118] width 332 height 27
click at [254, 111] on th "Ring Size Conversion" at bounding box center [251, 118] width 332 height 27
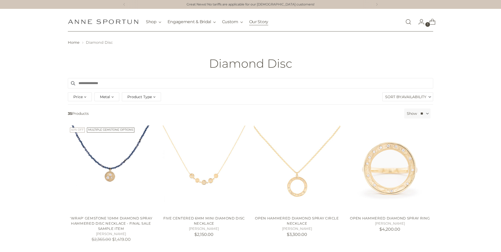
click at [259, 22] on link "Our Story" at bounding box center [258, 21] width 19 height 11
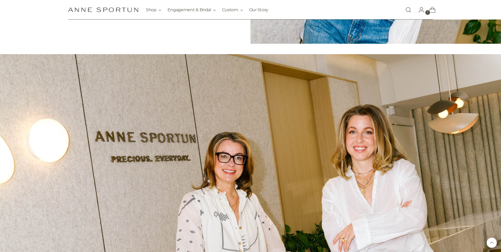
scroll to position [510, 0]
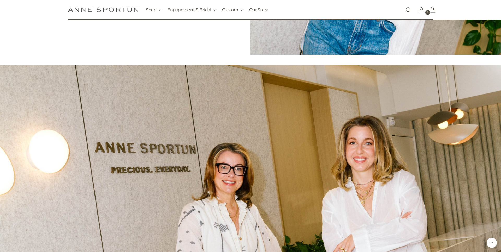
click at [244, 103] on div at bounding box center [250, 166] width 398 height 202
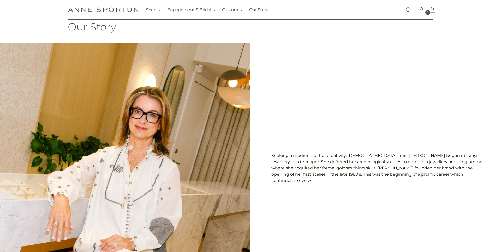
scroll to position [0, 0]
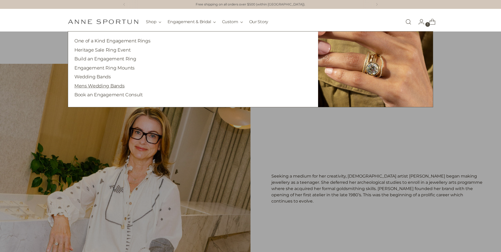
click at [93, 86] on link "Mens Wedding Bands" at bounding box center [99, 85] width 50 height 5
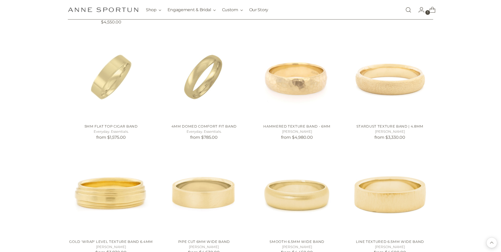
scroll to position [370, 0]
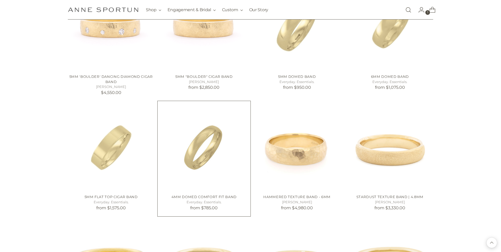
scroll to position [213, 0]
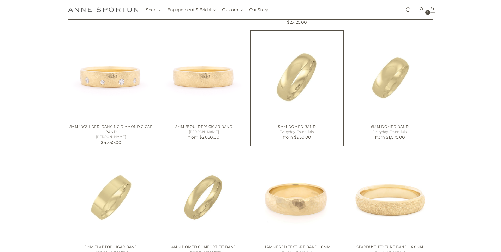
click at [0, 0] on img "5mm Domed Band" at bounding box center [0, 0] width 0 height 0
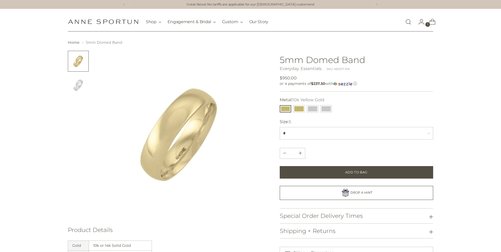
click at [79, 86] on img "Change image to image 2" at bounding box center [78, 85] width 21 height 21
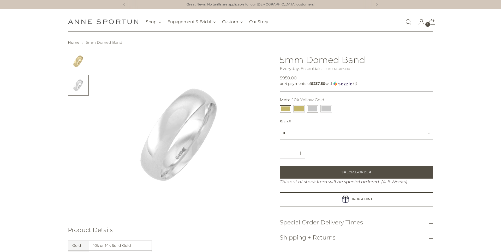
click at [315, 109] on button "10k White Gold" at bounding box center [312, 108] width 11 height 7
click at [325, 109] on button "14k White Gold" at bounding box center [325, 108] width 11 height 7
click at [310, 107] on button "10k White Gold" at bounding box center [312, 108] width 11 height 7
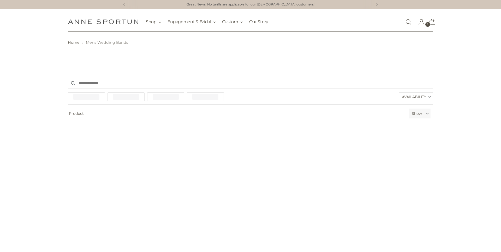
scroll to position [213, 0]
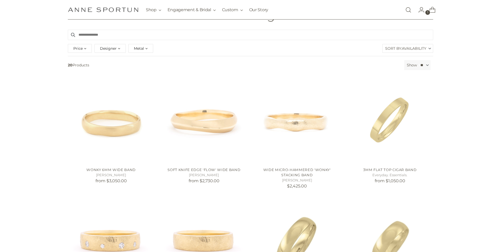
scroll to position [100, 0]
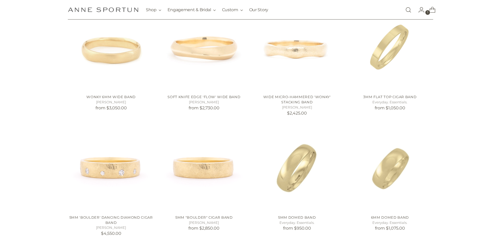
scroll to position [233, 0]
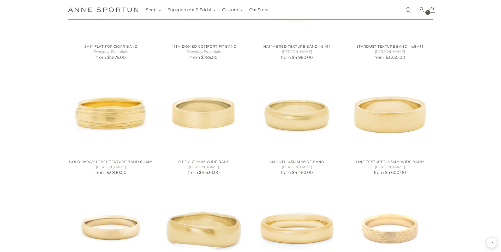
scroll to position [560, 0]
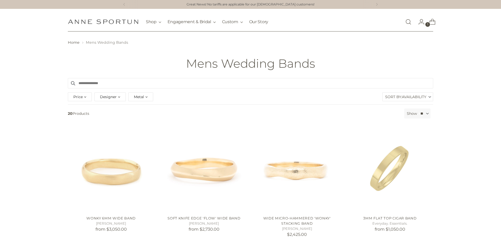
scroll to position [2, 0]
